Goal: Obtain resource: Obtain resource

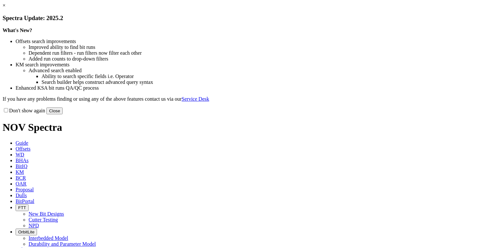
click at [63, 115] on button "Close" at bounding box center [54, 111] width 16 height 7
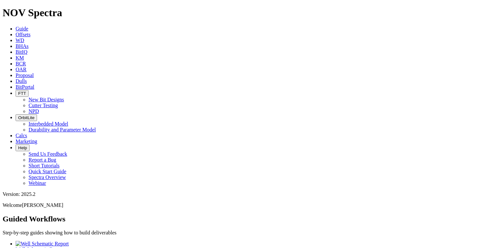
drag, startPoint x: 81, startPoint y: 6, endPoint x: 74, endPoint y: 6, distance: 7.5
click at [30, 32] on link "Offsets" at bounding box center [23, 35] width 15 height 6
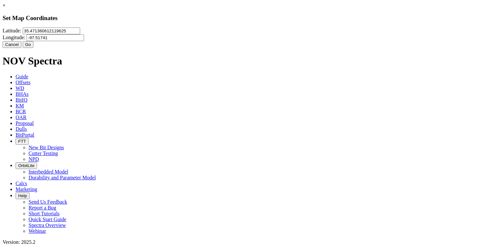
click at [80, 34] on input "35.471360612119625" at bounding box center [51, 31] width 57 height 7
paste input "1755534"
type input "35.1755534"
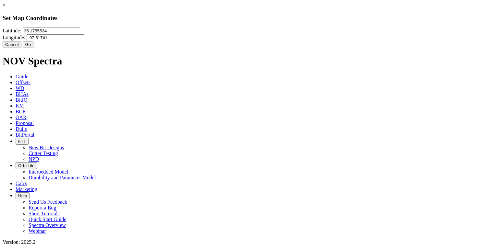
drag, startPoint x: 271, startPoint y: 40, endPoint x: 249, endPoint y: 42, distance: 22.1
click at [84, 41] on input "-97.51741" at bounding box center [55, 37] width 57 height 7
paste input "8.167571"
type input "-98.1675711"
click at [34, 48] on button "Go" at bounding box center [28, 44] width 11 height 7
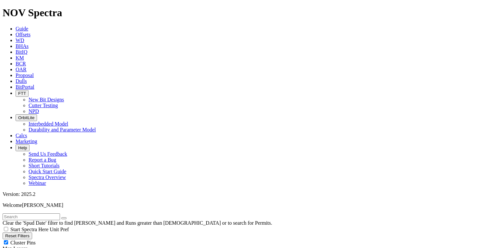
radio input "true"
radio input "false"
type input "15"
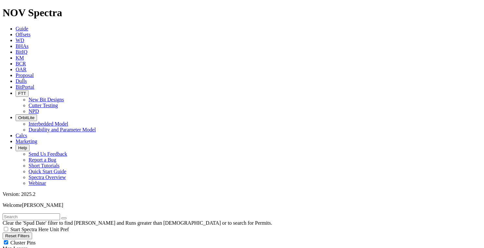
type input "[DATE]"
click at [79, 240] on div "Cluster Pins" at bounding box center [242, 243] width 479 height 6
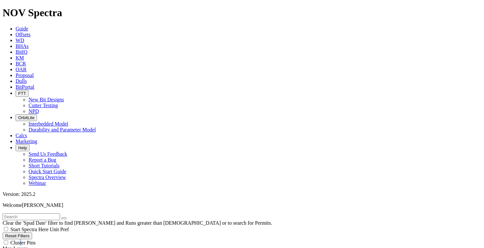
checkbox input "false"
type input "10"
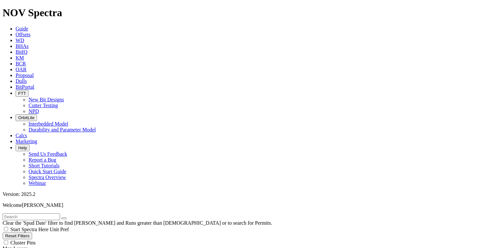
select select "12.25"
checkbox input "false"
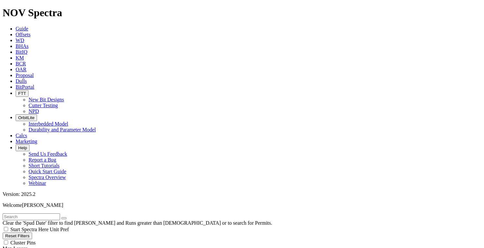
select select "? number:12.25 ?"
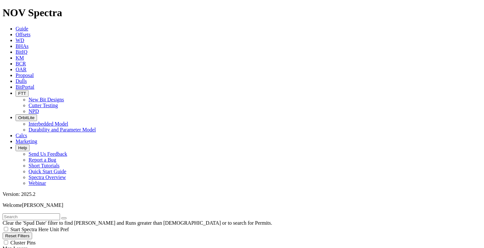
type input "2000"
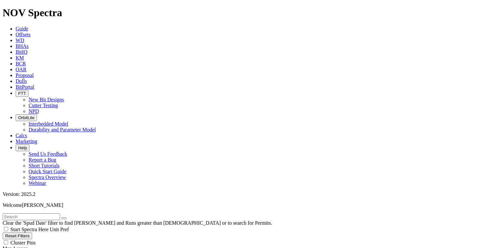
drag, startPoint x: 333, startPoint y: 240, endPoint x: 327, endPoint y: 244, distance: 7.0
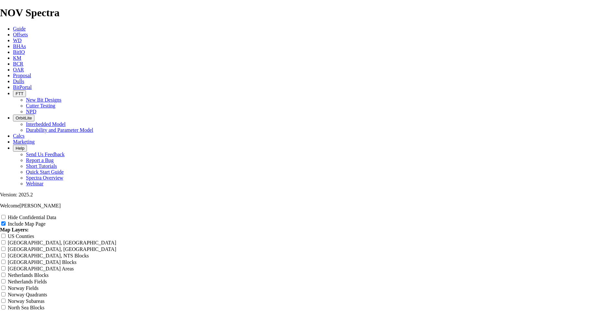
scroll to position [778, 0]
